Goal: Information Seeking & Learning: Learn about a topic

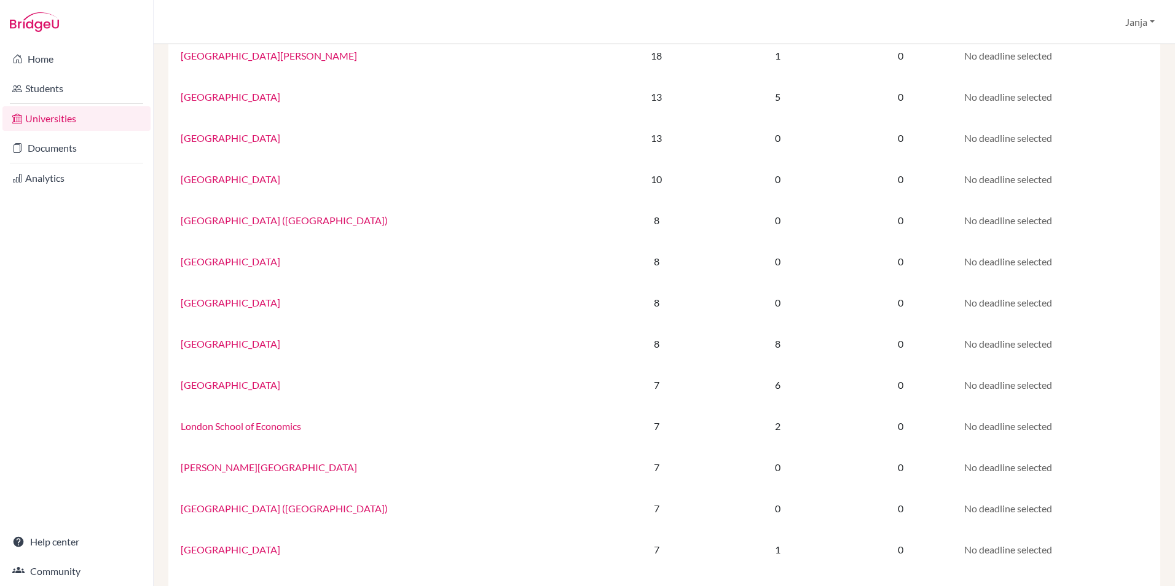
scroll to position [528, 0]
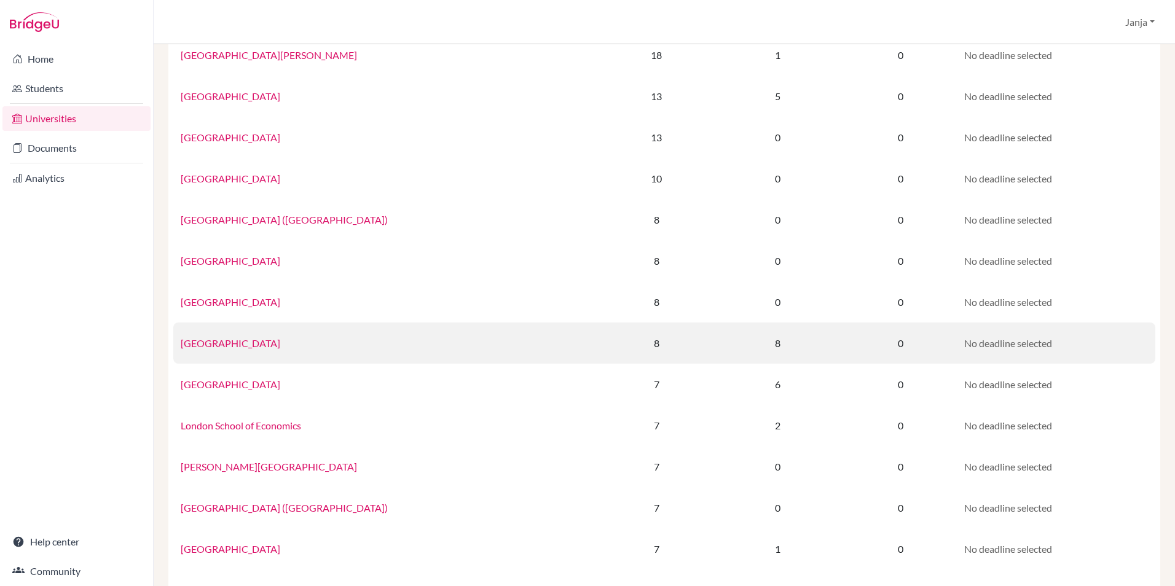
click at [216, 345] on link "[GEOGRAPHIC_DATA]" at bounding box center [231, 343] width 100 height 12
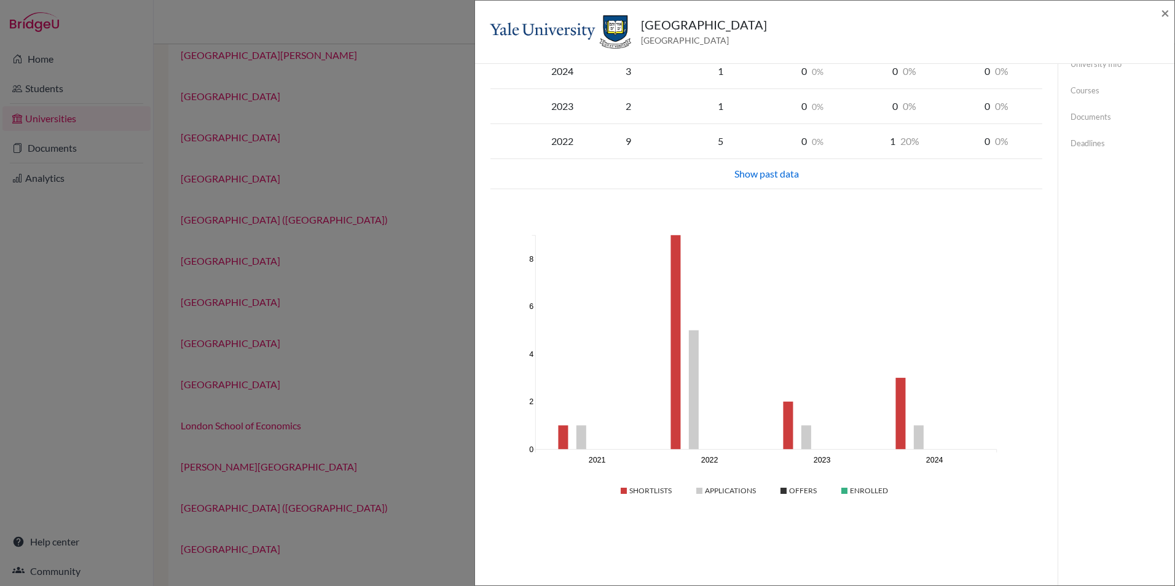
scroll to position [0, 0]
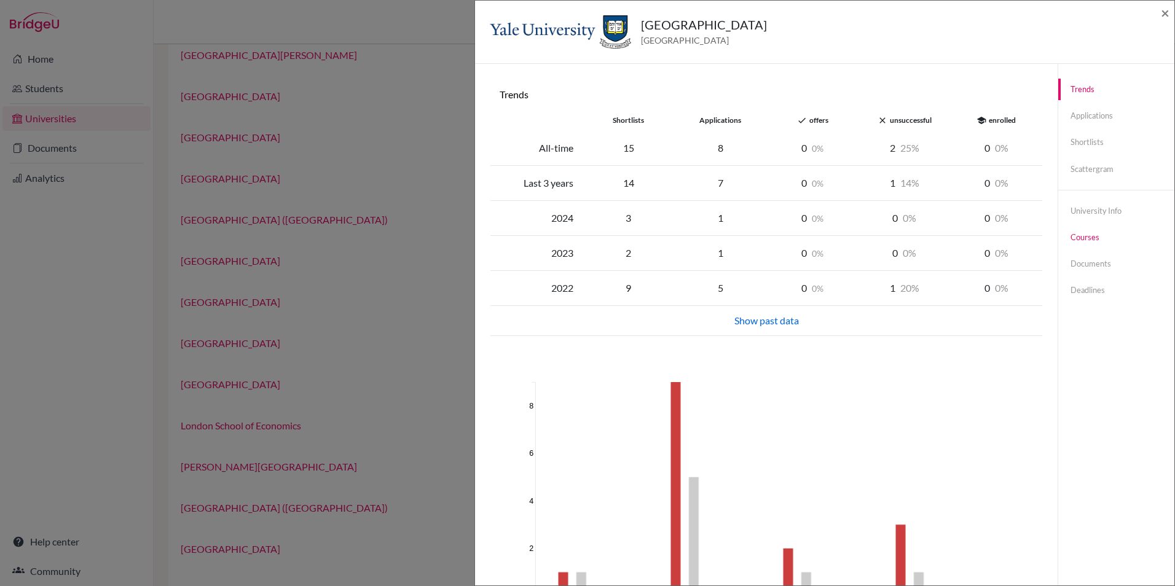
click at [1077, 233] on link "Courses" at bounding box center [1116, 238] width 116 height 22
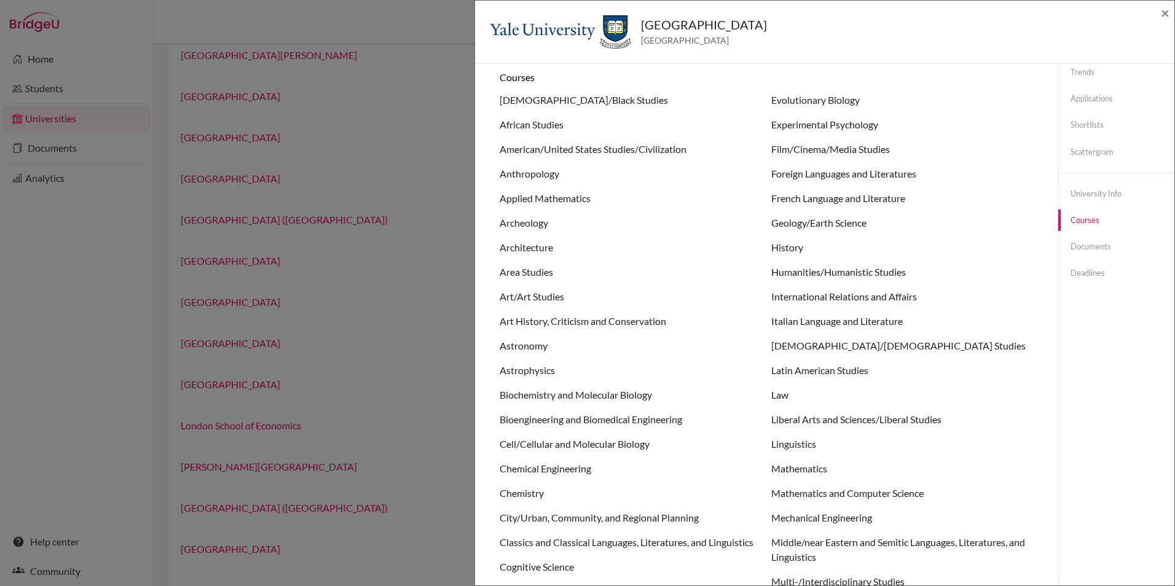
scroll to position [17, 0]
click at [527, 350] on li "Astronomy" at bounding box center [630, 346] width 262 height 15
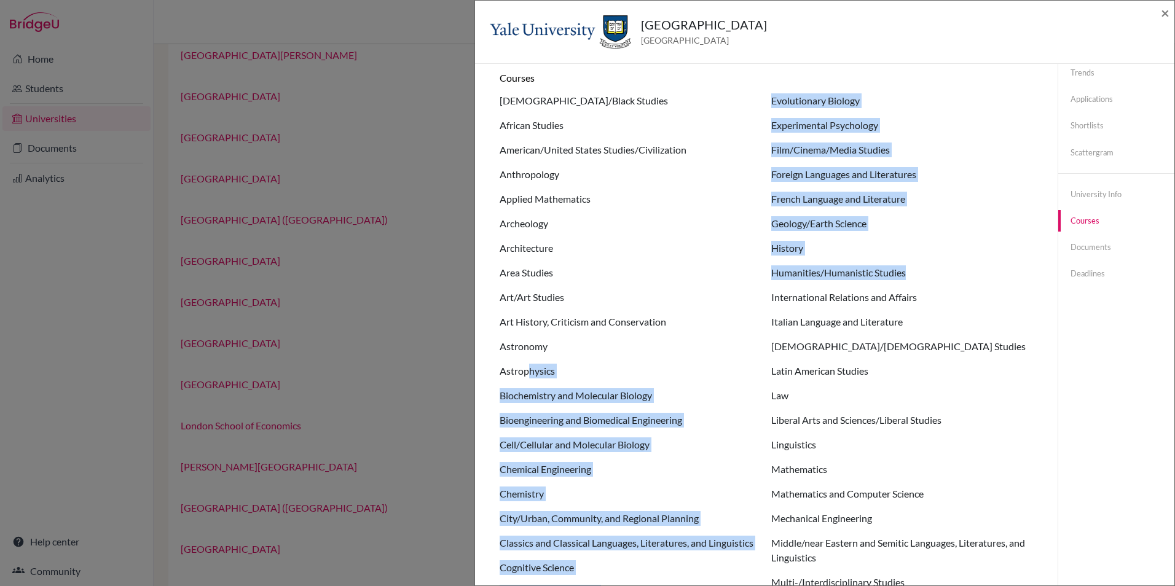
drag, startPoint x: 529, startPoint y: 374, endPoint x: 922, endPoint y: 267, distance: 407.6
click at [922, 267] on ul "African-American/Black Studies African Studies American/United States Studies/C…" at bounding box center [765, 508] width 533 height 831
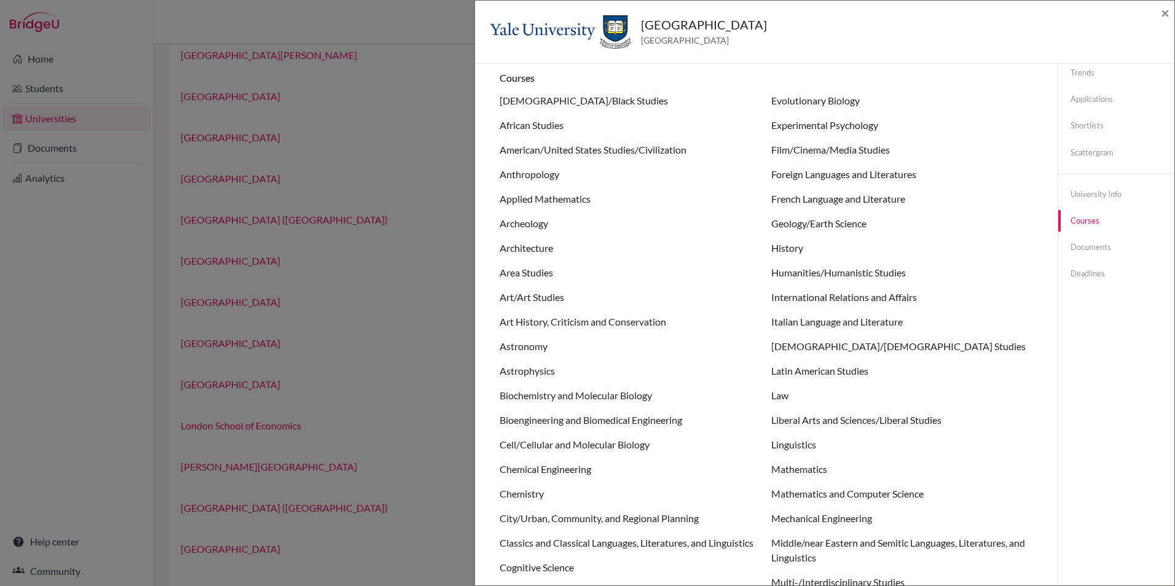
click at [1123, 384] on div "Trends Applications Shortlists Scattergram University info Courses Documents De…" at bounding box center [1115, 512] width 117 height 931
click at [812, 469] on li "Mathematics" at bounding box center [902, 469] width 262 height 15
click at [784, 442] on li "Linguistics" at bounding box center [902, 444] width 262 height 15
click at [1095, 156] on link "Scattergram" at bounding box center [1116, 153] width 116 height 22
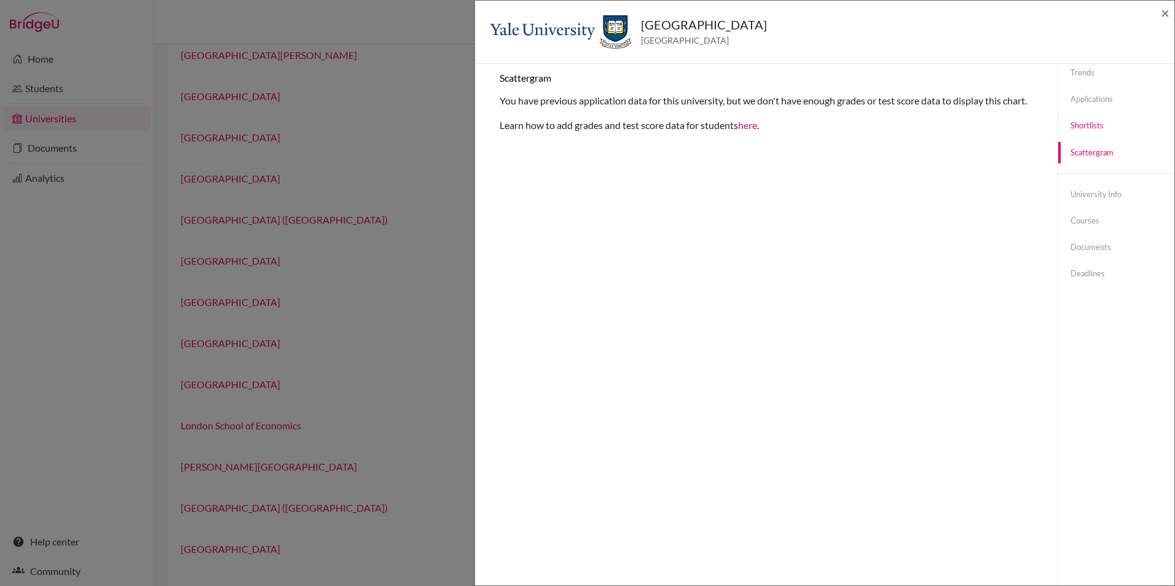
click at [1087, 124] on link "Shortlists" at bounding box center [1116, 126] width 116 height 22
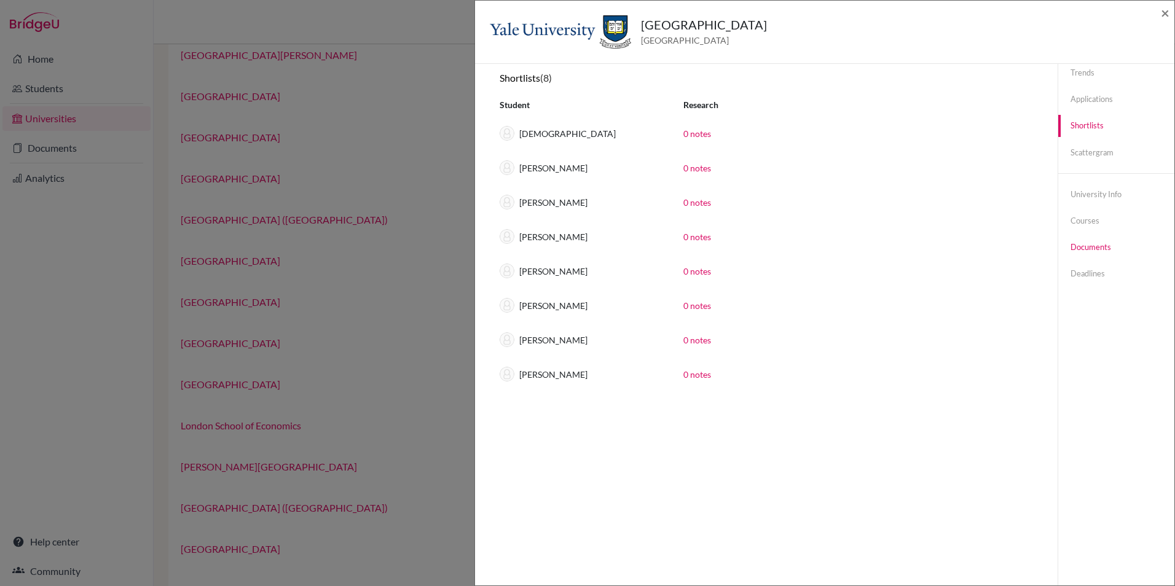
click at [1082, 249] on link "Documents" at bounding box center [1116, 248] width 116 height 22
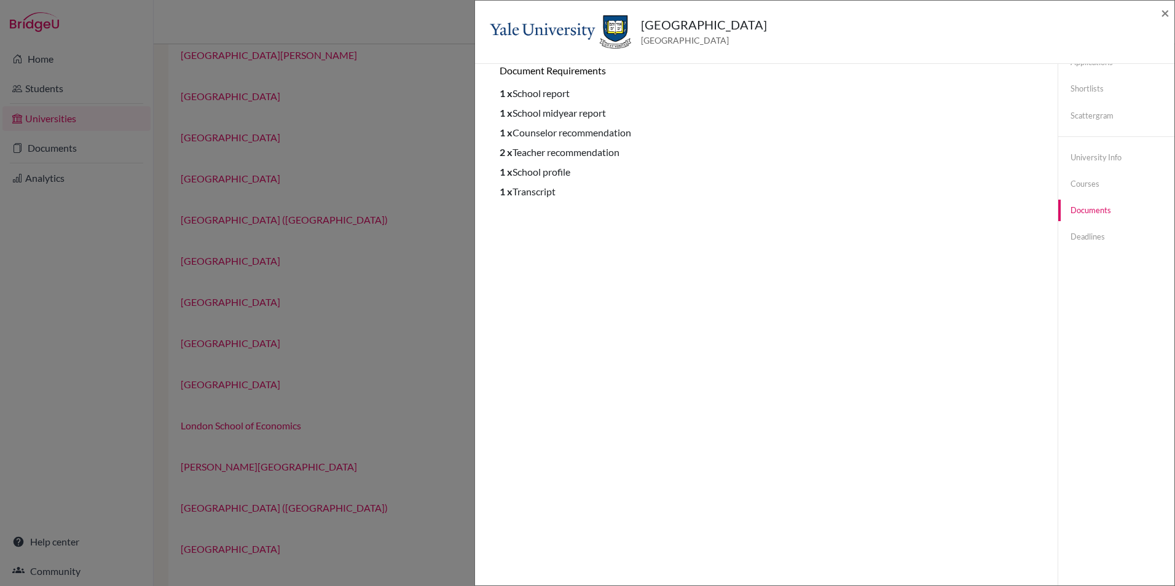
scroll to position [55, 0]
click at [1076, 233] on link "Deadlines" at bounding box center [1116, 236] width 116 height 22
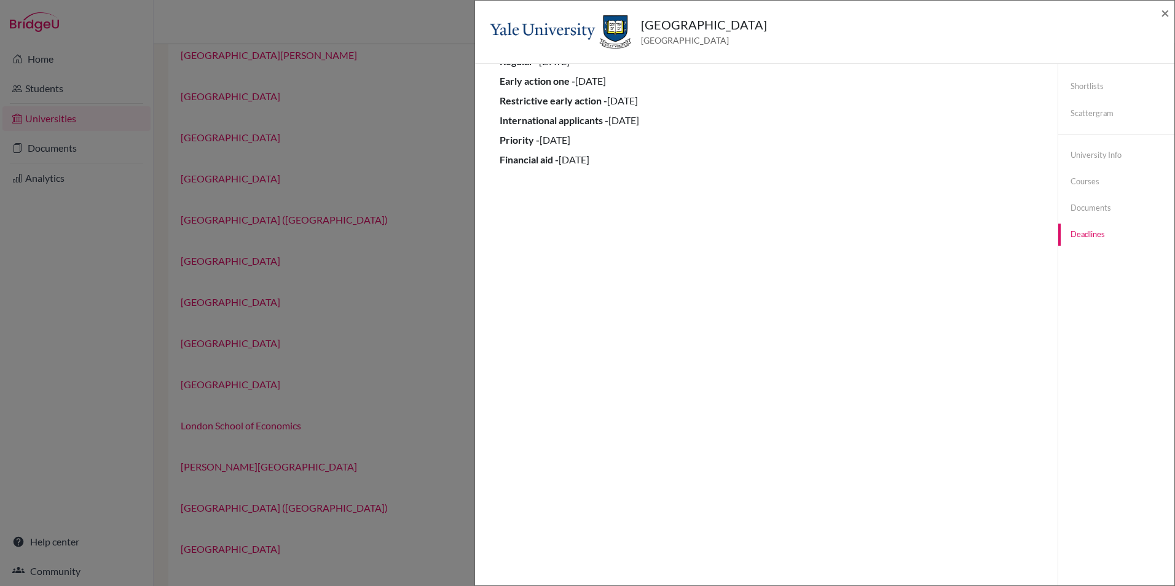
scroll to position [65, 0]
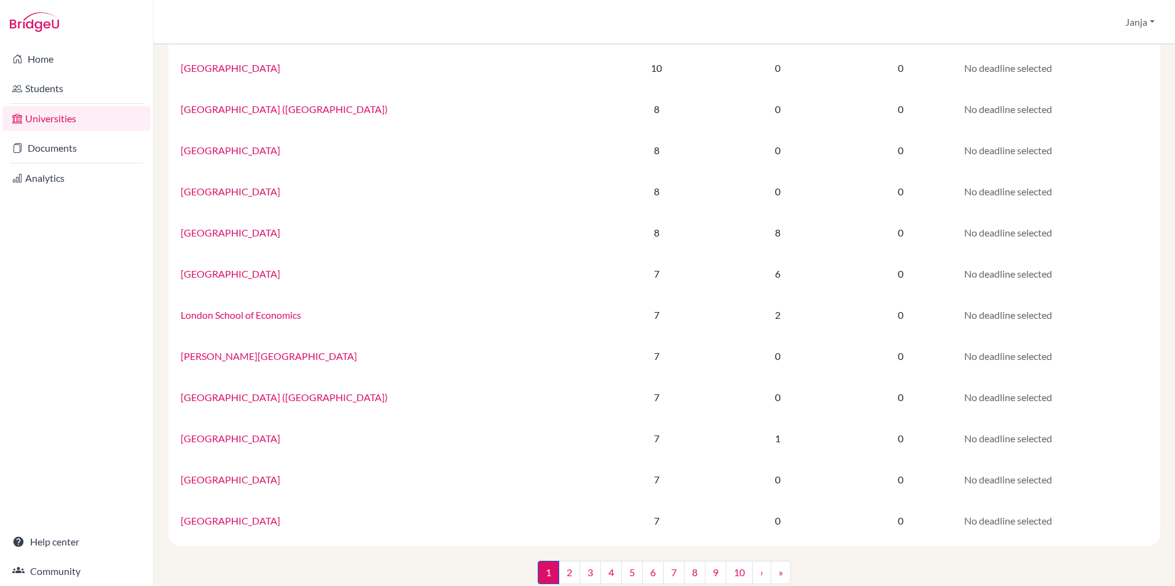
scroll to position [662, 0]
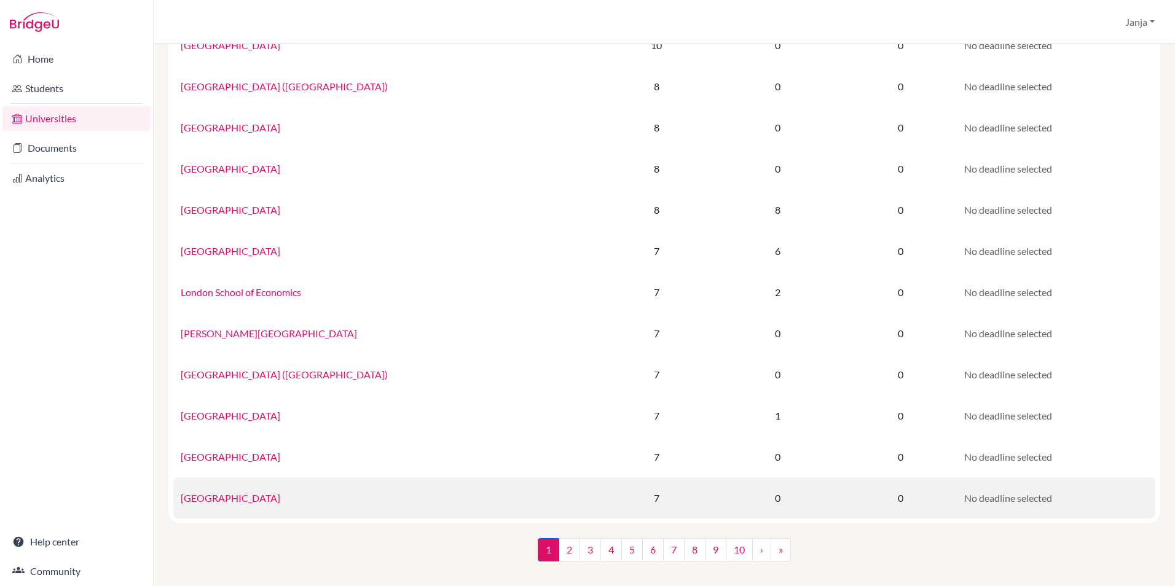
click at [222, 498] on link "[GEOGRAPHIC_DATA]" at bounding box center [231, 498] width 100 height 12
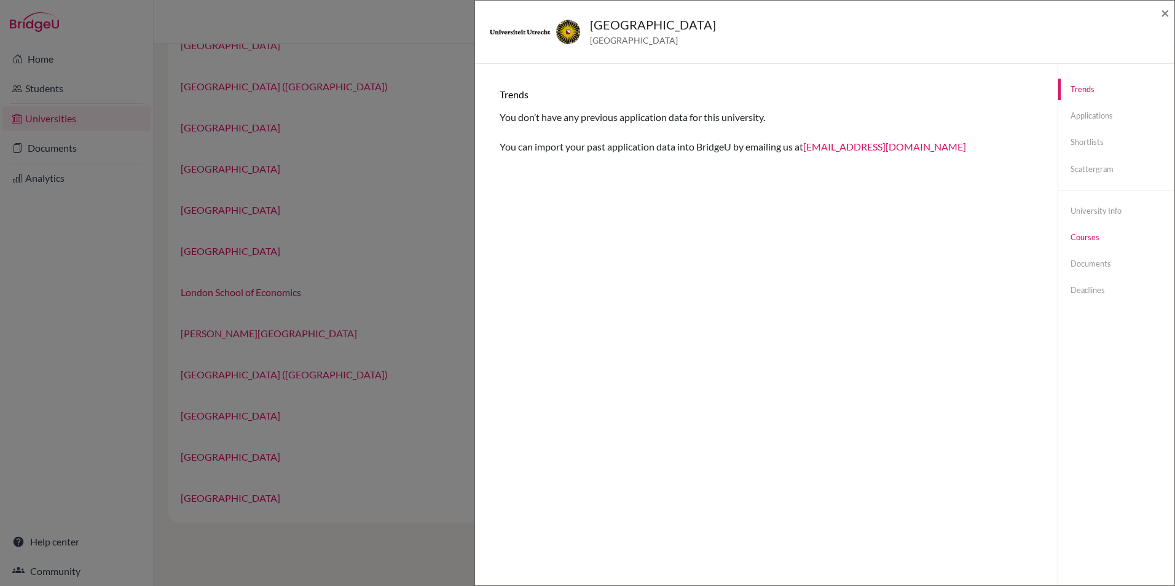
click at [1090, 234] on link "Courses" at bounding box center [1116, 238] width 116 height 22
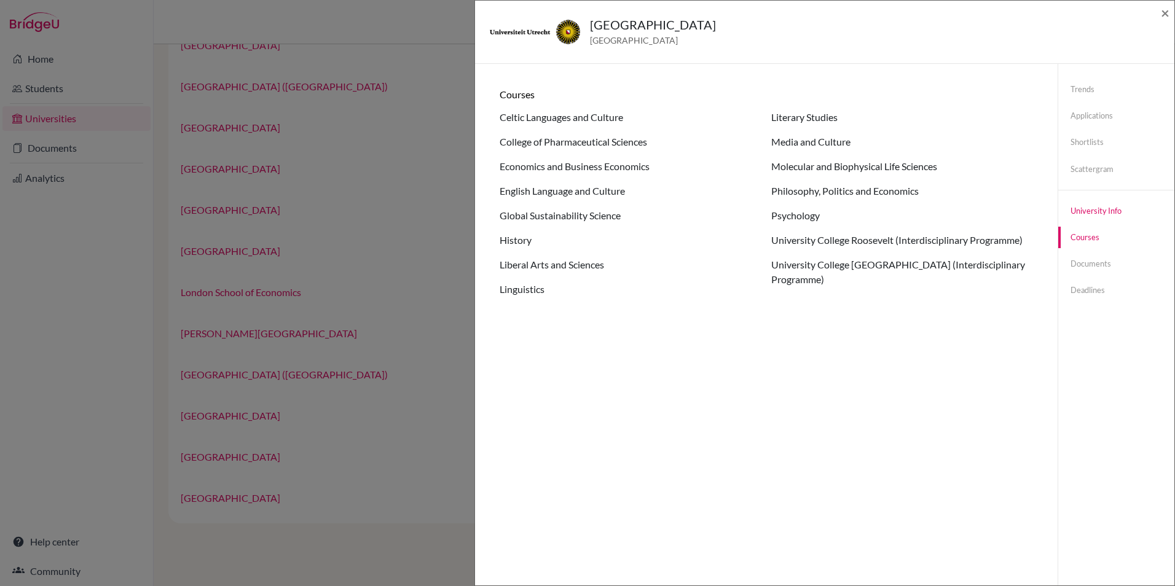
click at [1084, 211] on link "University info" at bounding box center [1116, 211] width 116 height 22
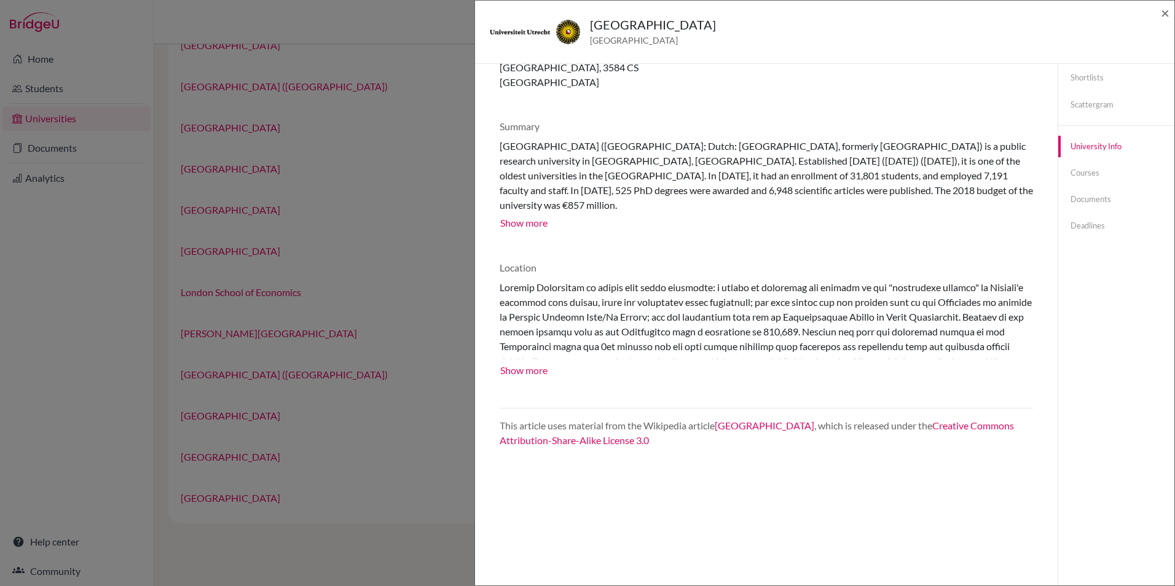
scroll to position [0, 0]
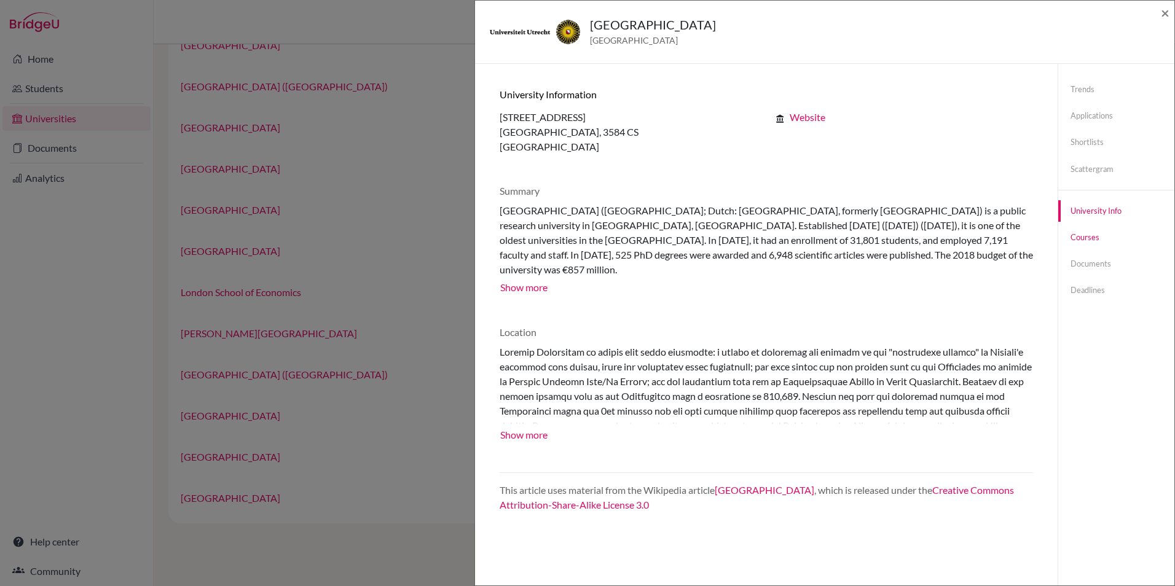
click at [1077, 238] on link "Courses" at bounding box center [1116, 238] width 116 height 22
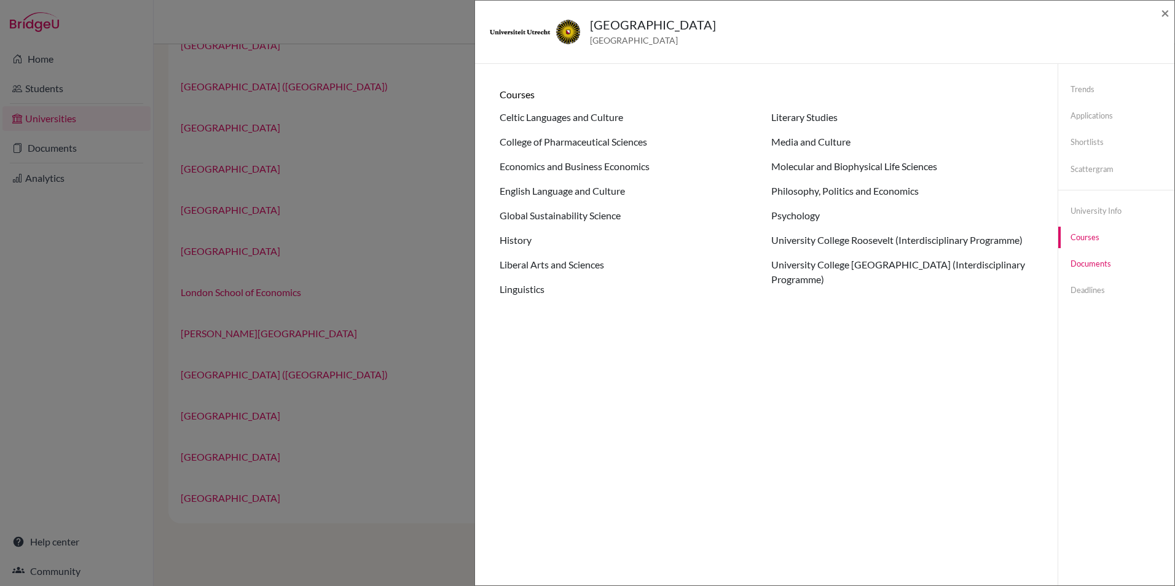
click at [1082, 267] on link "Documents" at bounding box center [1116, 264] width 116 height 22
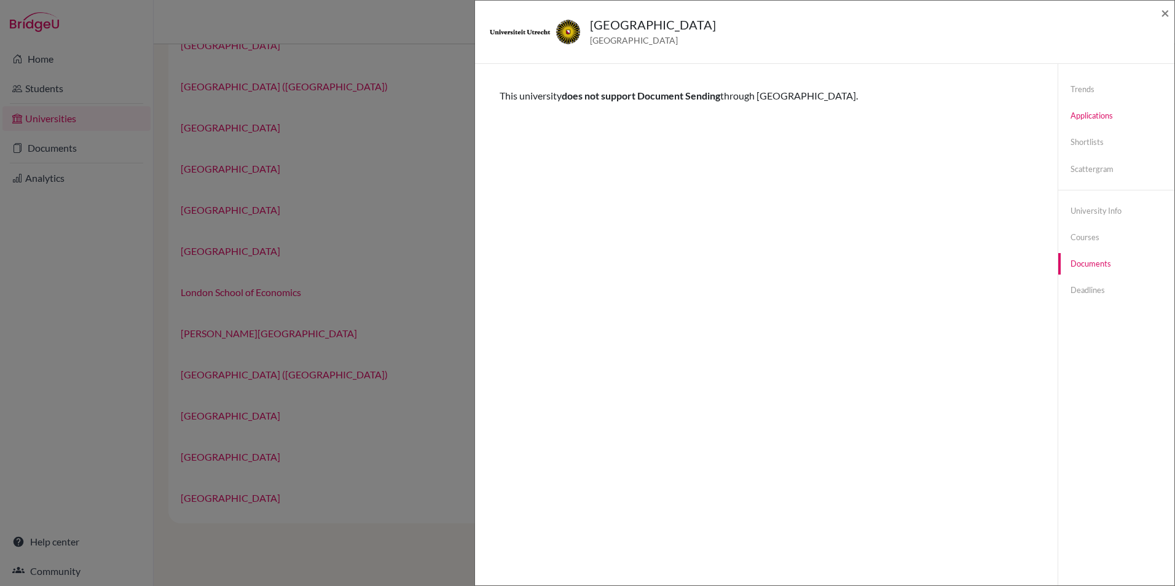
click at [1085, 122] on link "Applications" at bounding box center [1116, 116] width 116 height 22
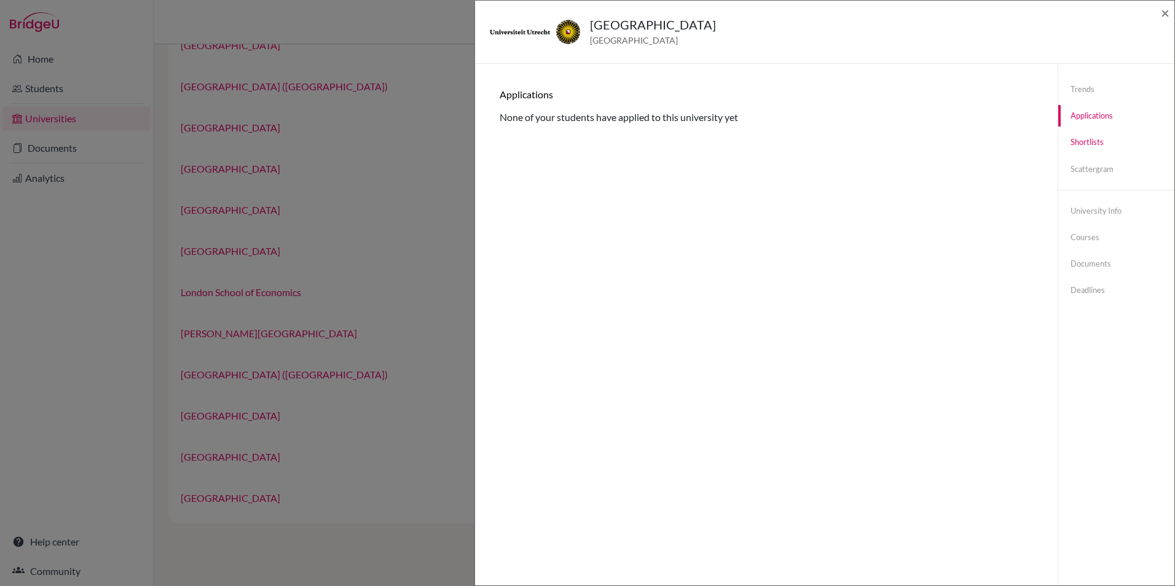
click at [1073, 143] on link "Shortlists" at bounding box center [1116, 142] width 116 height 22
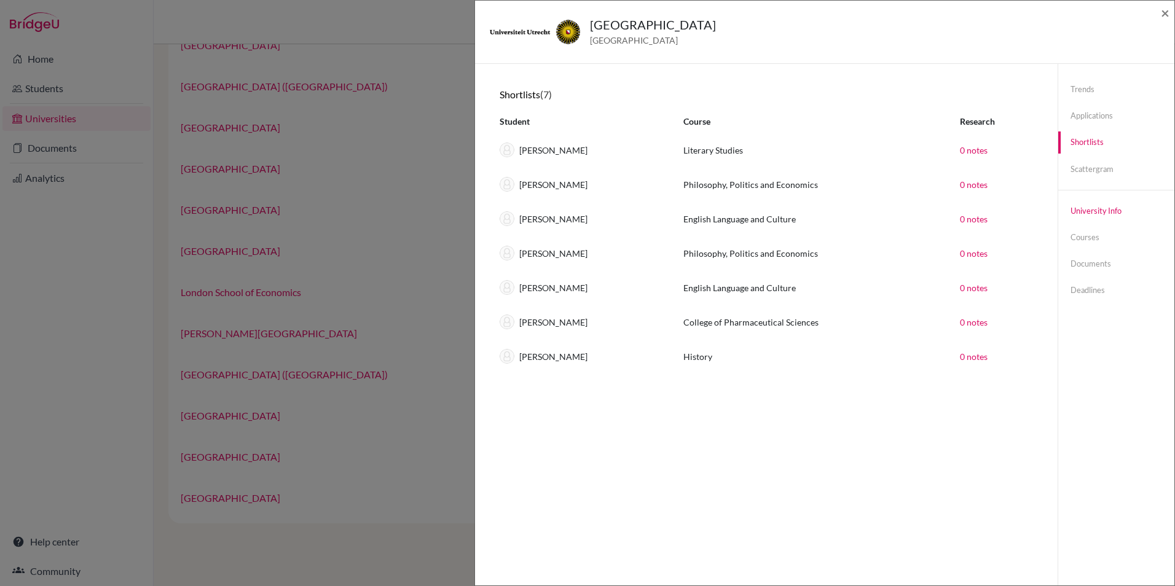
click at [1083, 210] on link "University info" at bounding box center [1116, 211] width 116 height 22
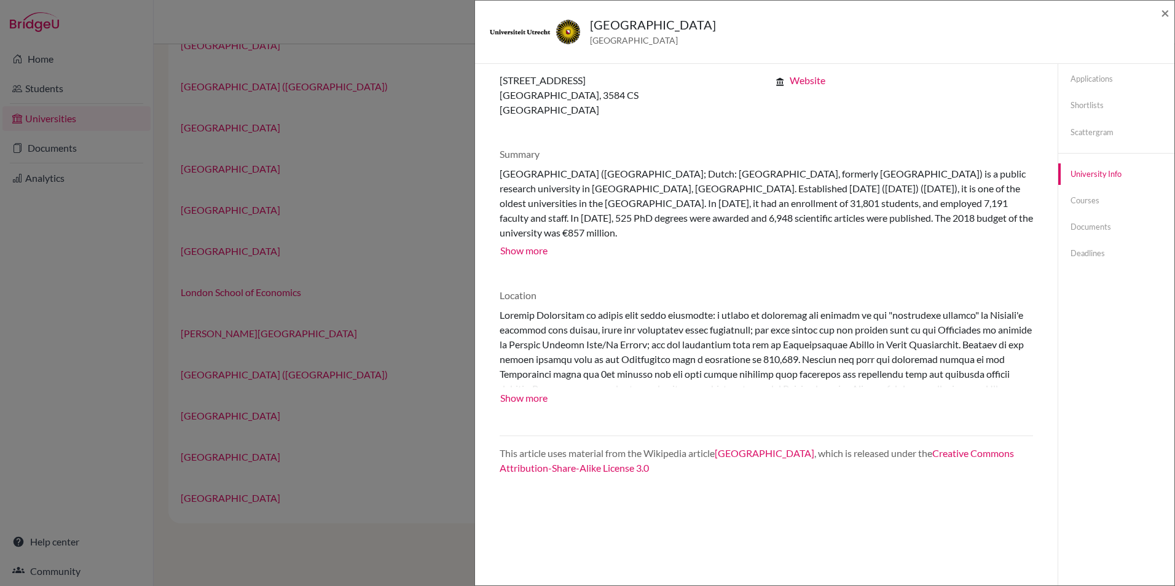
scroll to position [37, 0]
click at [801, 77] on link "Website" at bounding box center [807, 80] width 36 height 12
